Goal: Navigation & Orientation: Find specific page/section

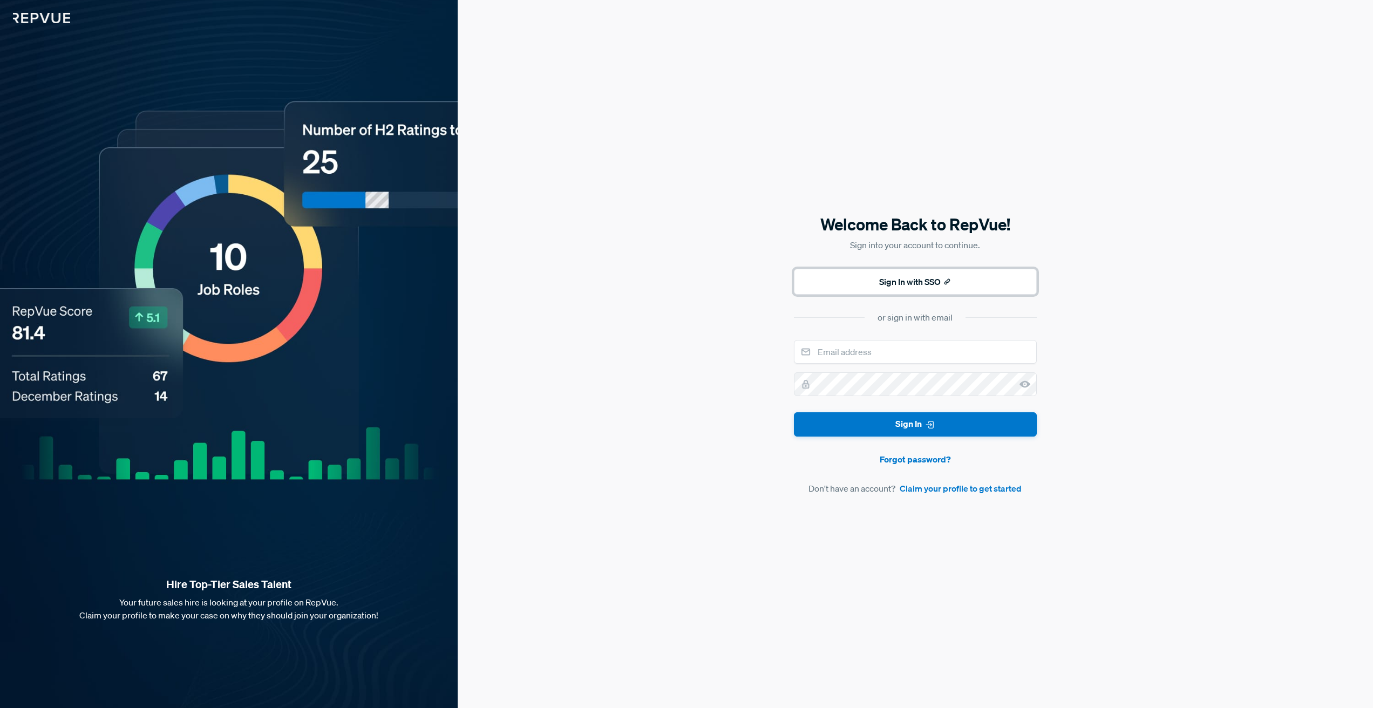
click at [910, 282] on button "Sign In with SSO" at bounding box center [915, 282] width 243 height 26
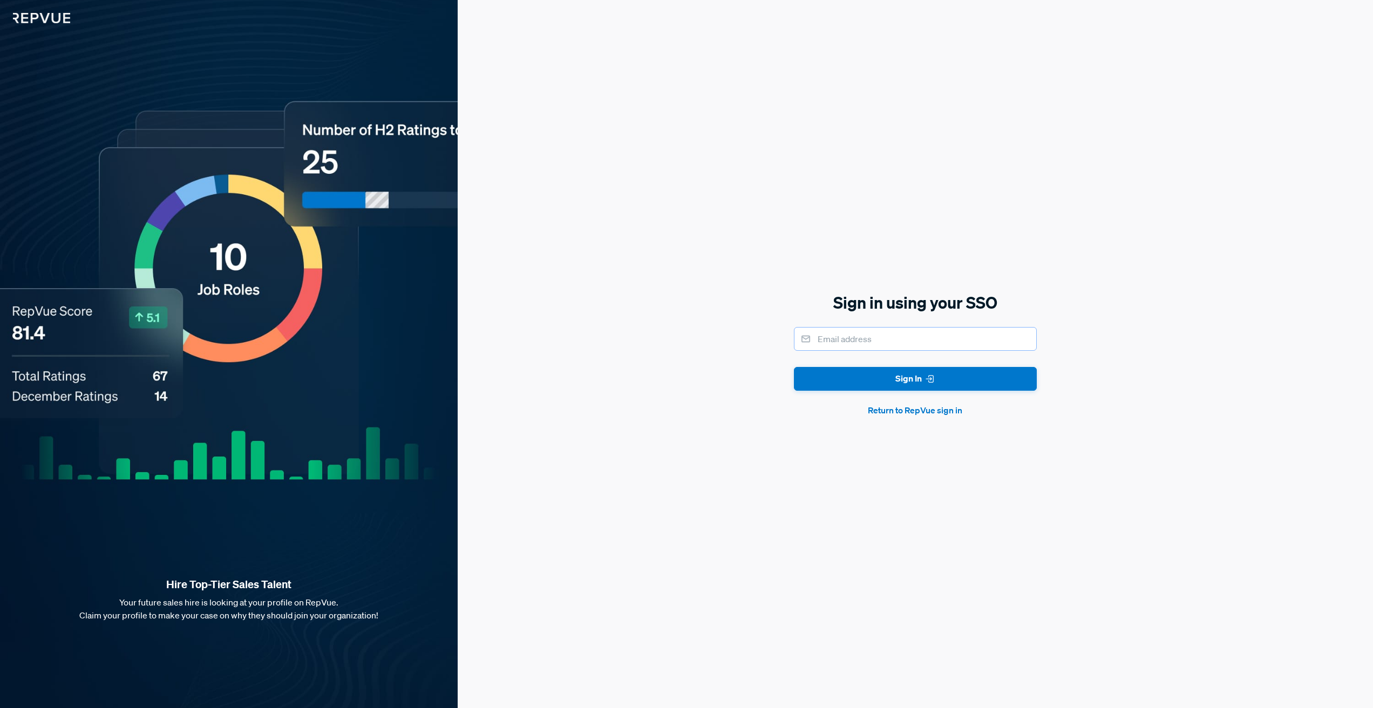
click at [907, 337] on input "email" at bounding box center [915, 339] width 243 height 24
type input "[PERSON_NAME][EMAIL_ADDRESS][PERSON_NAME][DOMAIN_NAME]"
click at [914, 383] on button "Sign In" at bounding box center [915, 379] width 243 height 24
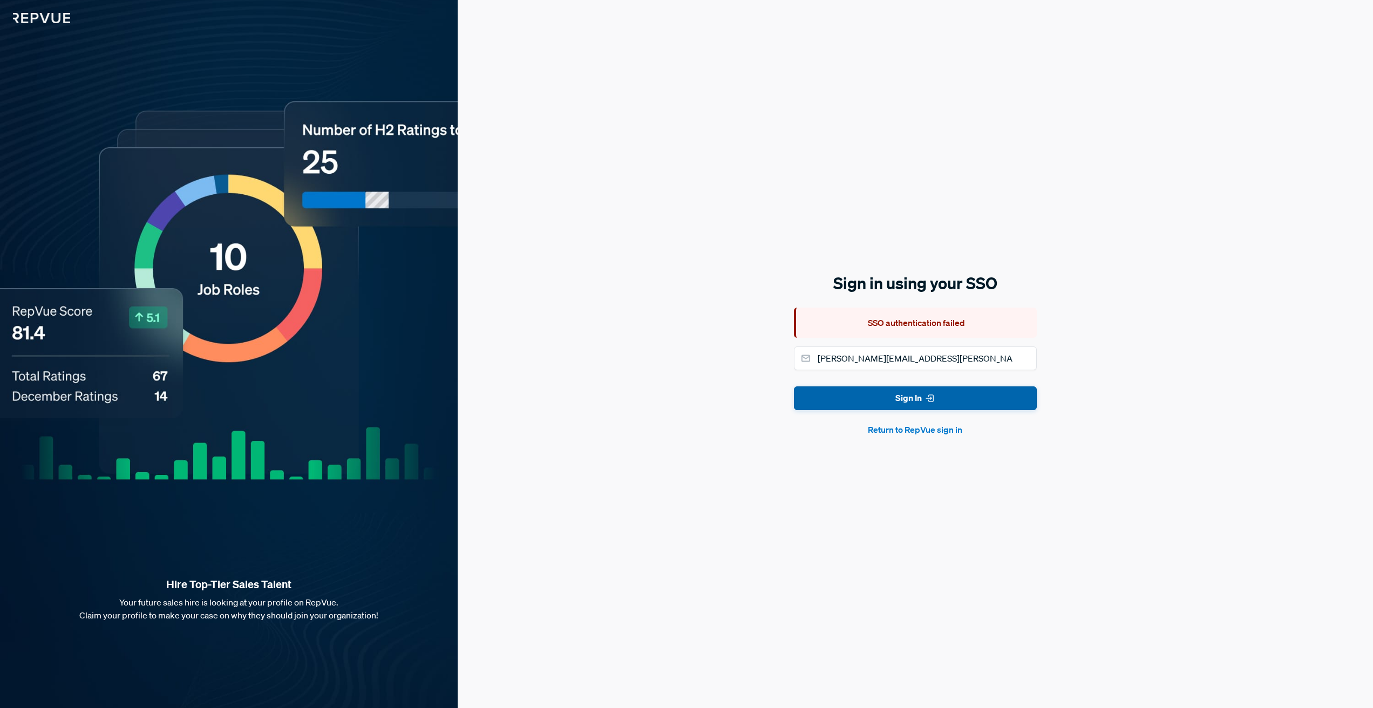
click at [883, 395] on button "Sign In" at bounding box center [915, 398] width 243 height 24
click at [925, 428] on button "Return to RepVue sign in" at bounding box center [915, 429] width 243 height 13
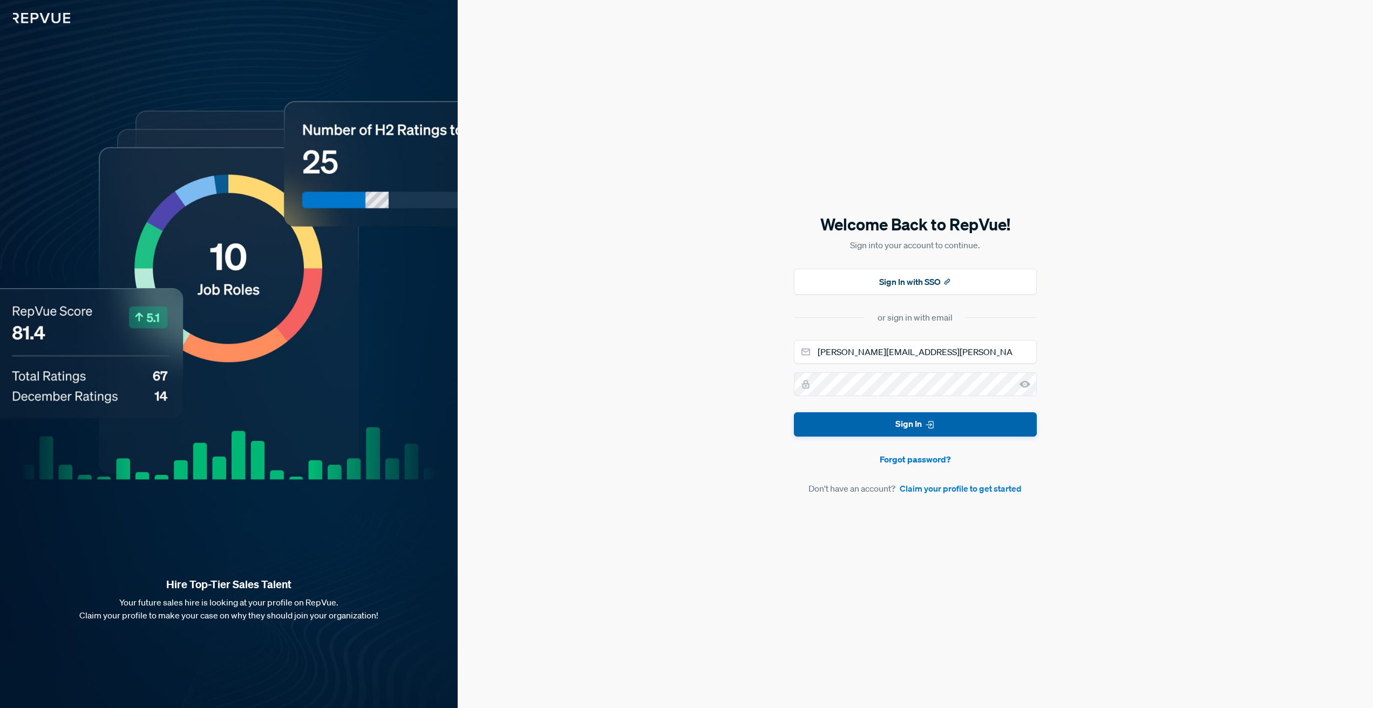
click at [926, 427] on icon "submit" at bounding box center [929, 424] width 11 height 11
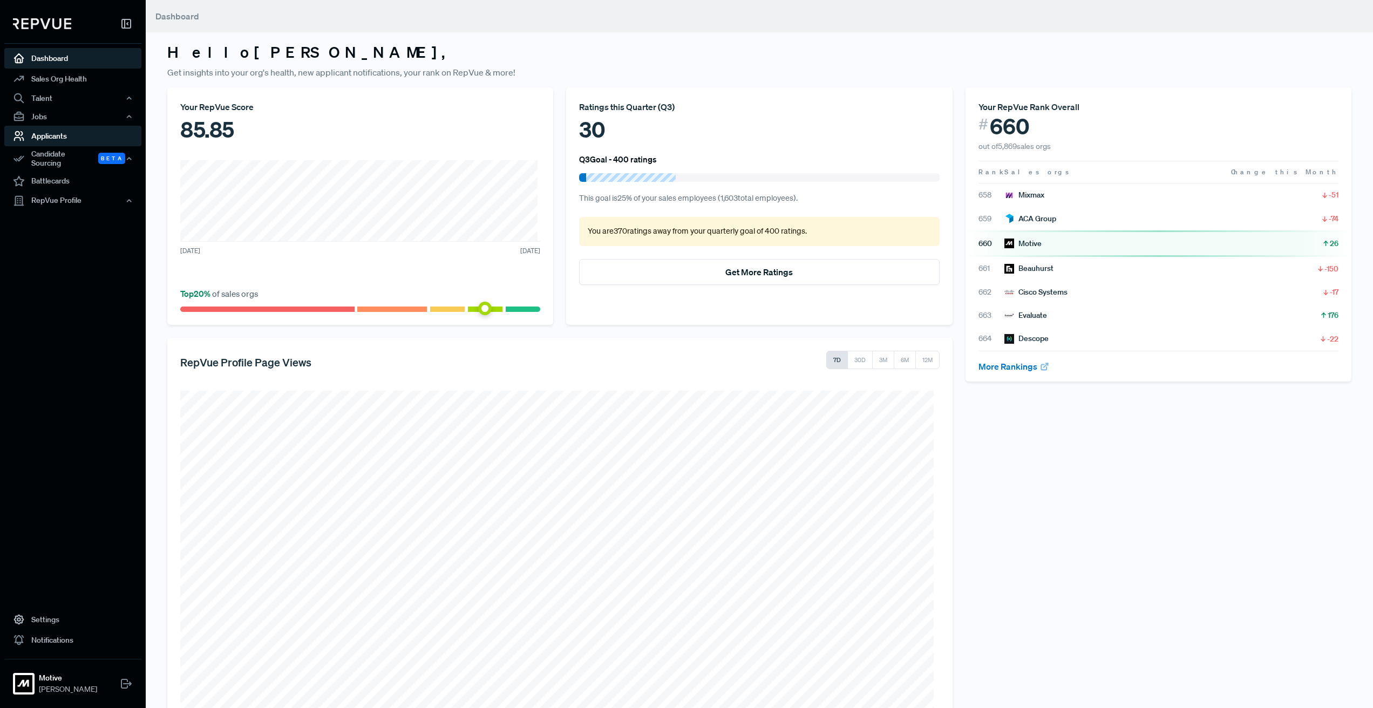
click at [66, 139] on link "Applicants" at bounding box center [72, 136] width 137 height 21
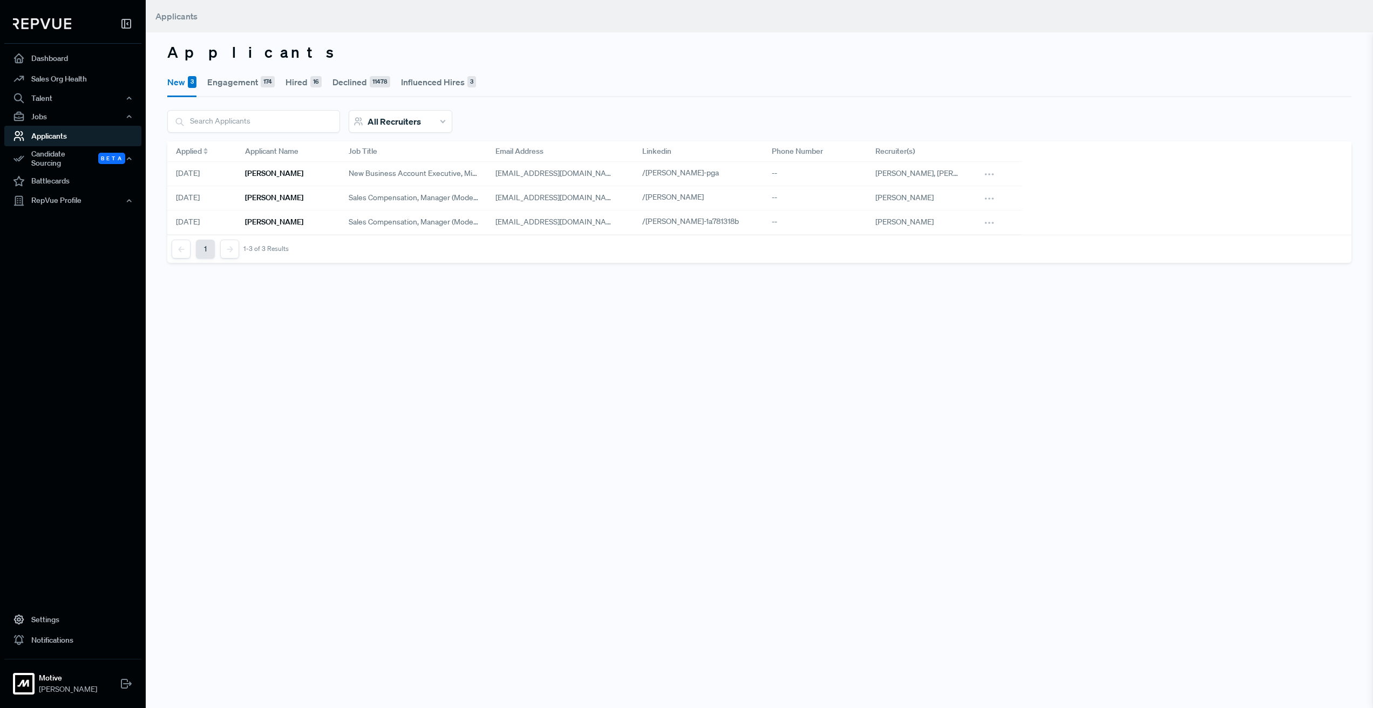
click at [233, 80] on button "Engagement 174" at bounding box center [240, 82] width 67 height 30
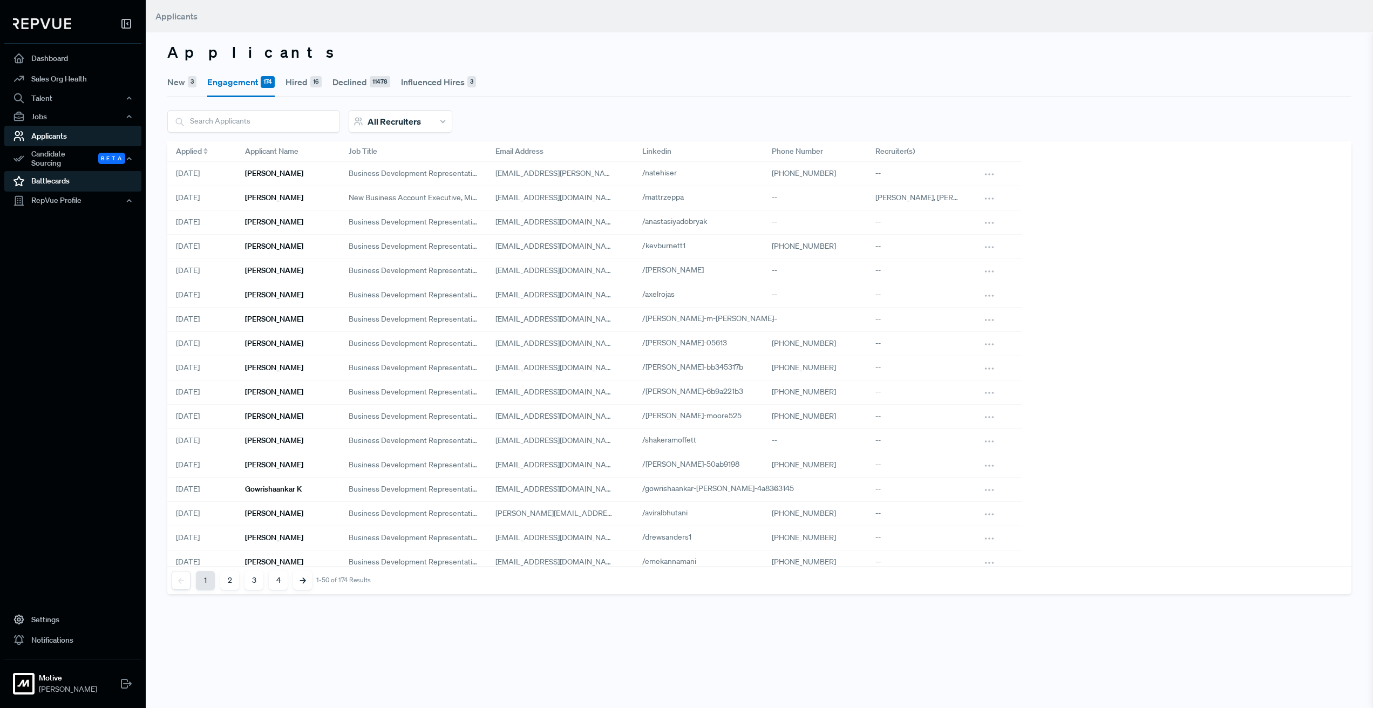
click at [59, 171] on link "Battlecards" at bounding box center [72, 181] width 137 height 21
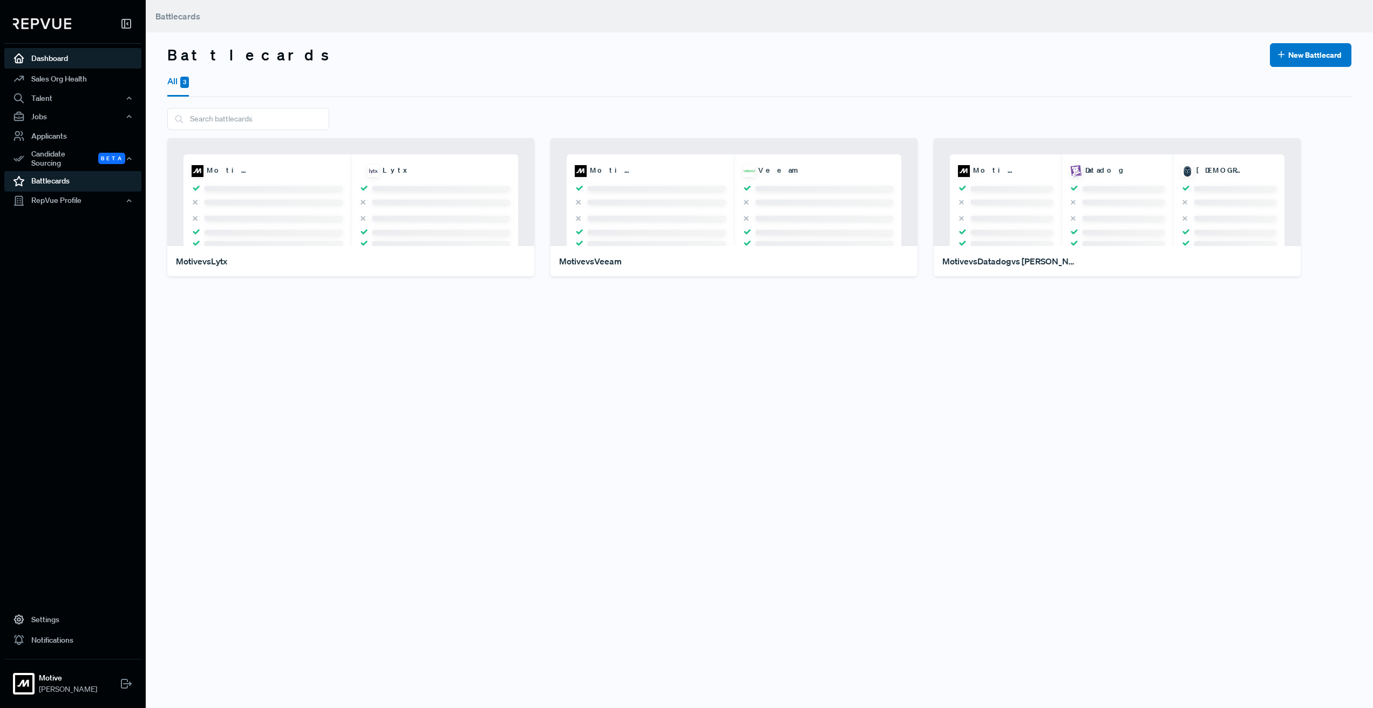
click at [69, 60] on link "Dashboard" at bounding box center [72, 58] width 137 height 21
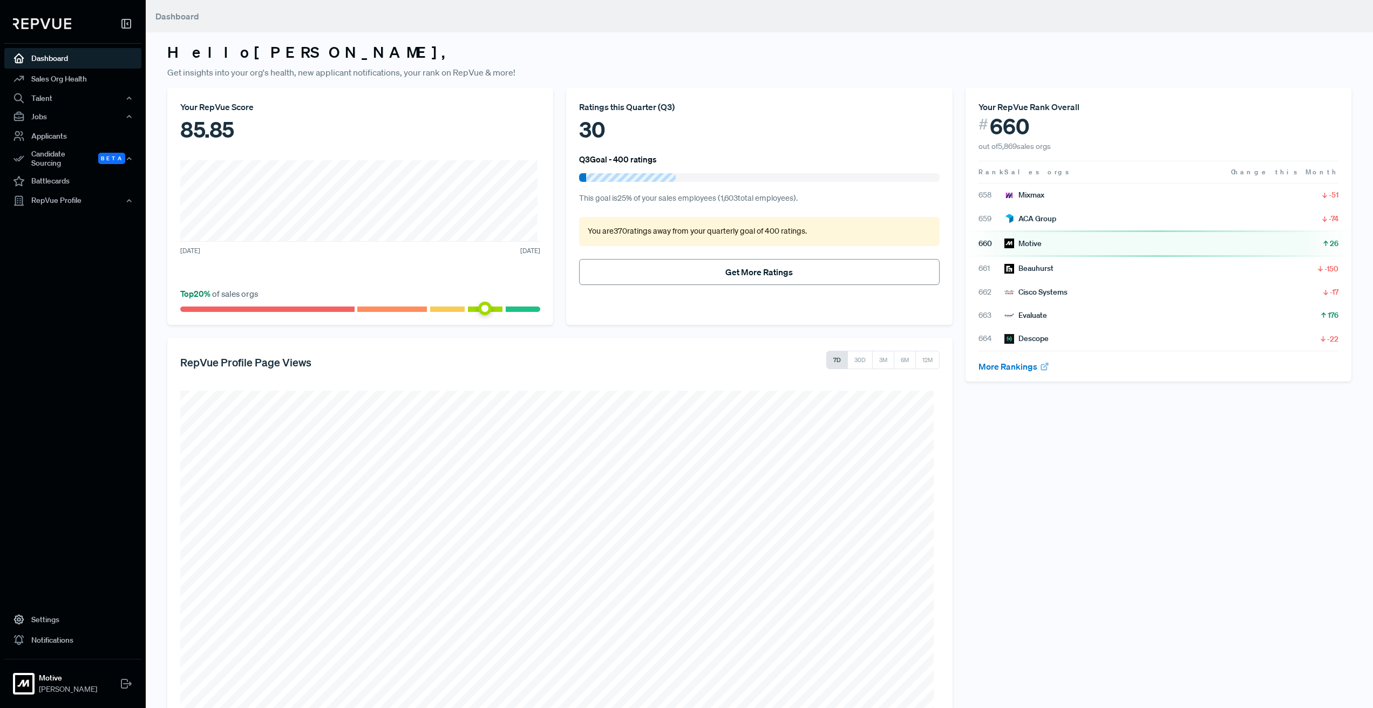
scroll to position [90, 0]
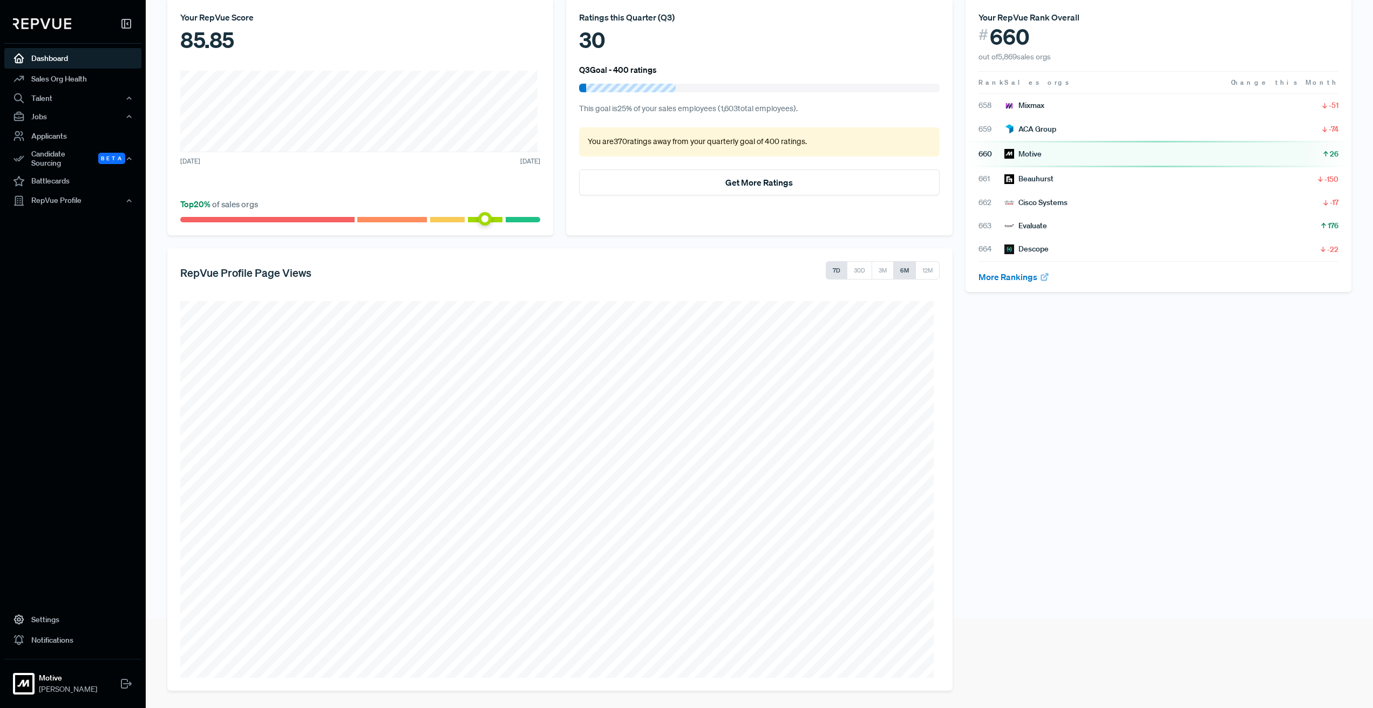
click at [898, 270] on button "6M" at bounding box center [904, 270] width 23 height 18
